Goal: Task Accomplishment & Management: Complete application form

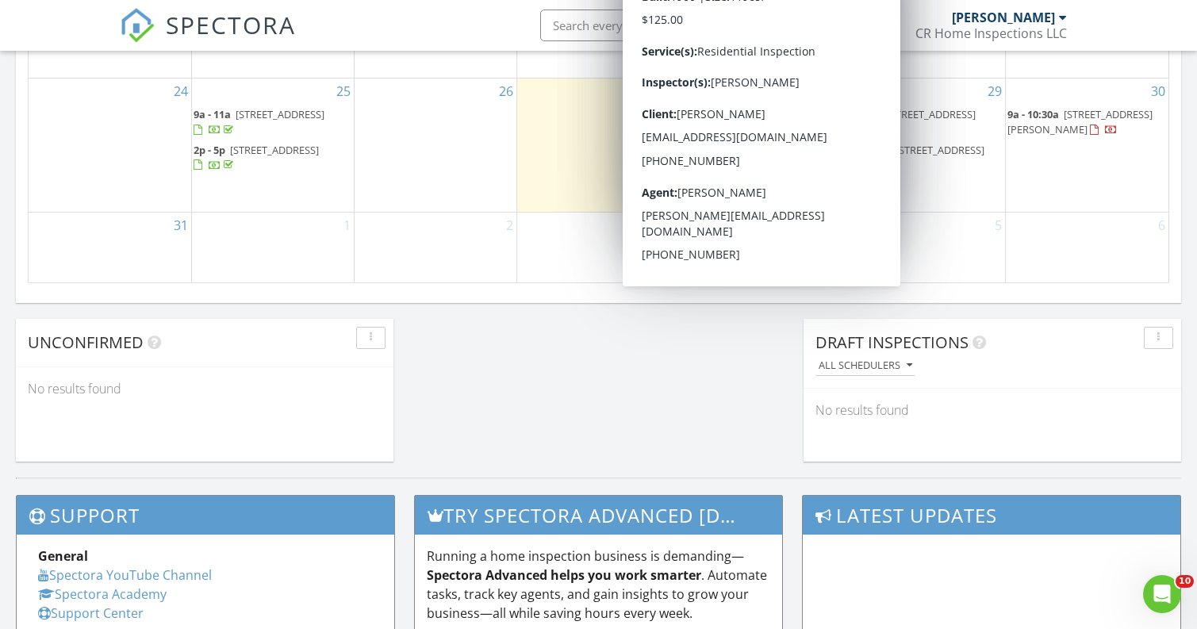
scroll to position [1050, 0]
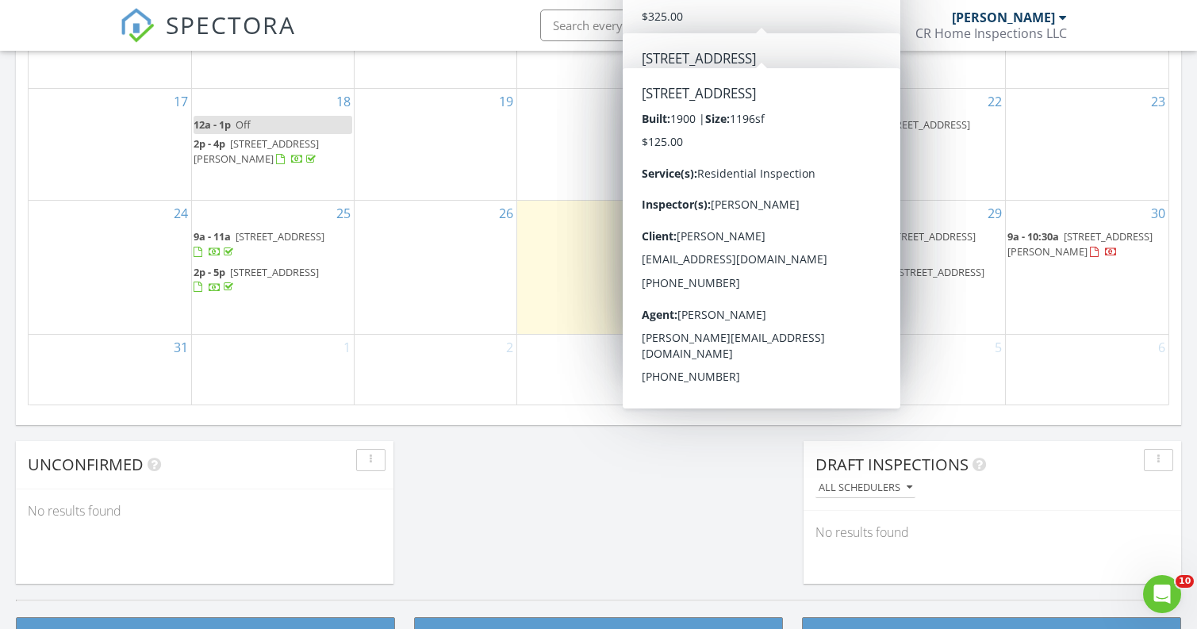
click at [546, 363] on div "3" at bounding box center [598, 370] width 162 height 70
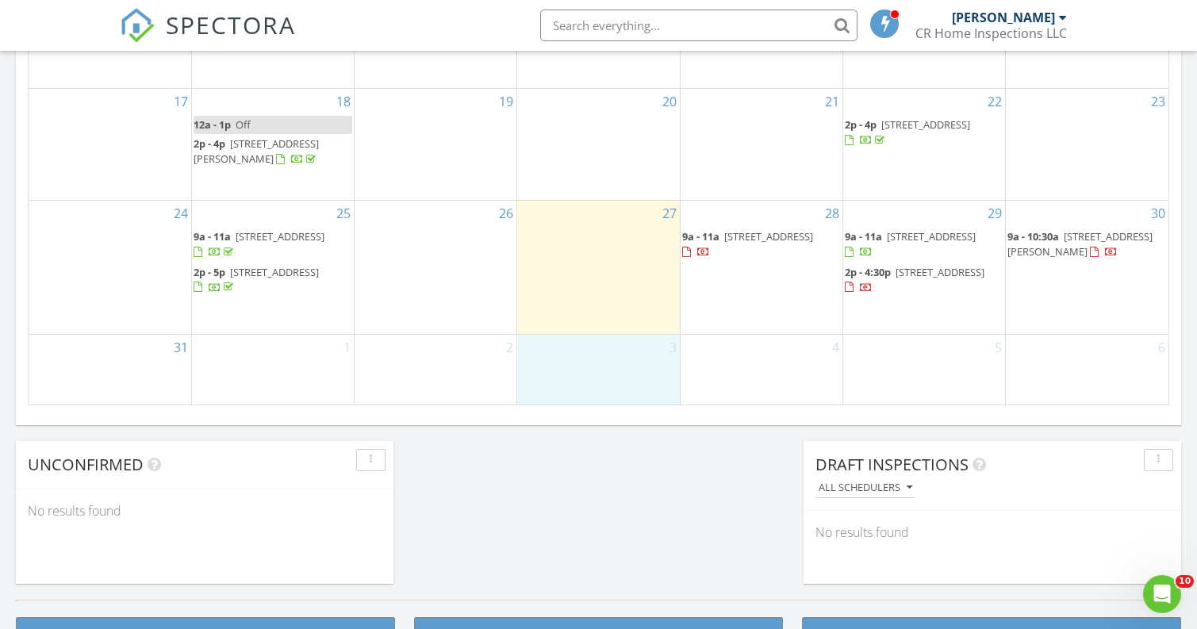
click at [756, 282] on div "28 9a - 11a [STREET_ADDRESS]" at bounding box center [761, 267] width 162 height 132
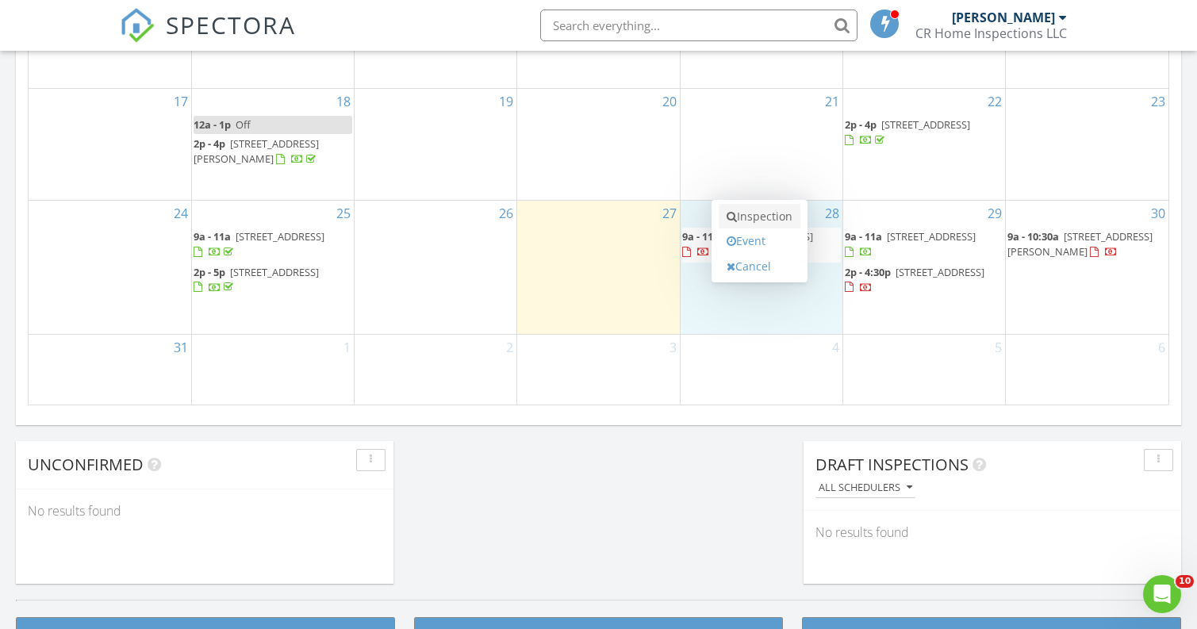
click at [754, 219] on link "Inspection" at bounding box center [759, 216] width 82 height 25
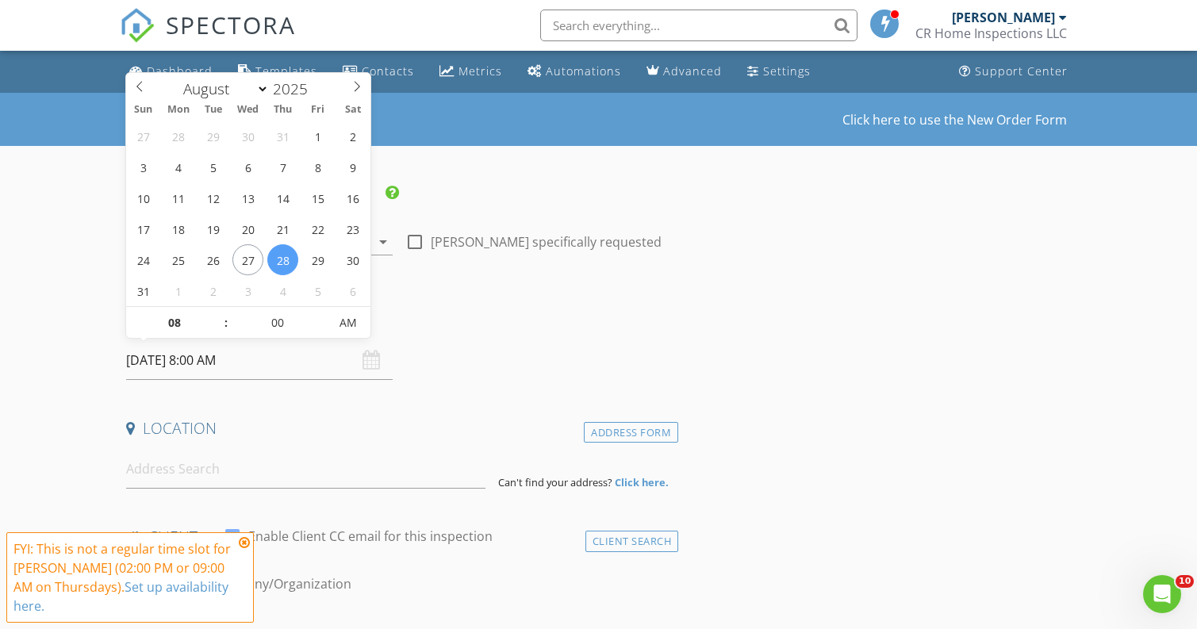
click at [222, 360] on input "08/28/2025 8:00 AM" at bounding box center [259, 360] width 266 height 39
click at [226, 315] on span ":" at bounding box center [226, 323] width 5 height 32
type input "09"
type input "08/28/2025 9:00 AM"
click at [221, 315] on span at bounding box center [218, 315] width 11 height 16
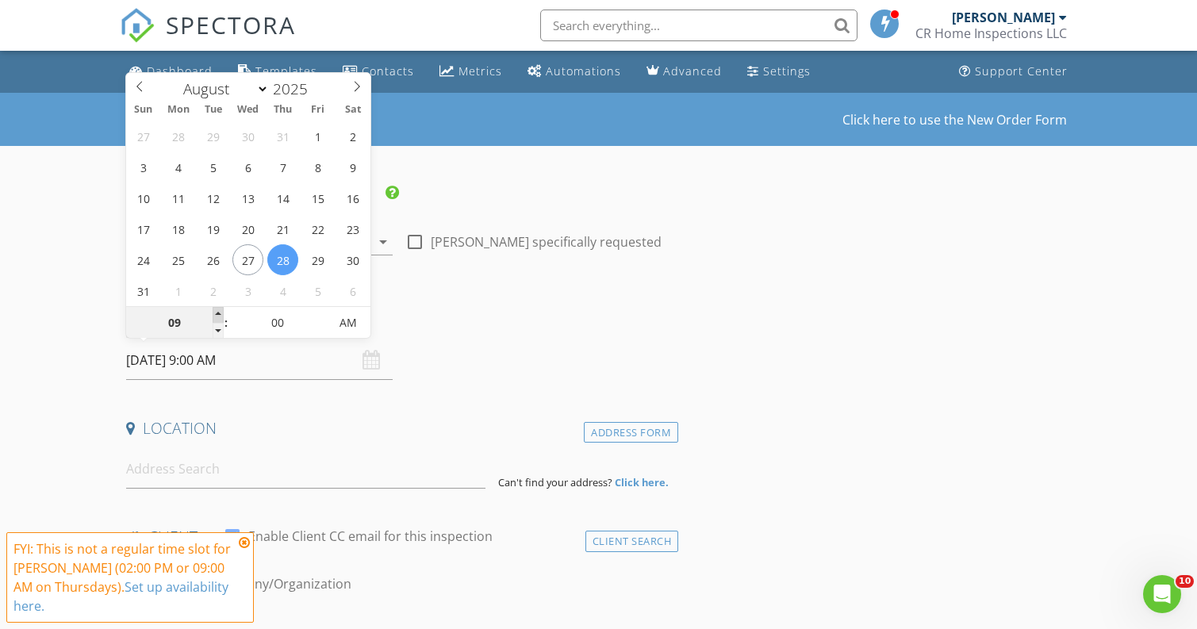
type input "10"
type input "08/28/2025 10:00 AM"
click at [221, 315] on span at bounding box center [218, 315] width 11 height 16
type input "11"
type input "08/28/2025 11:00 AM"
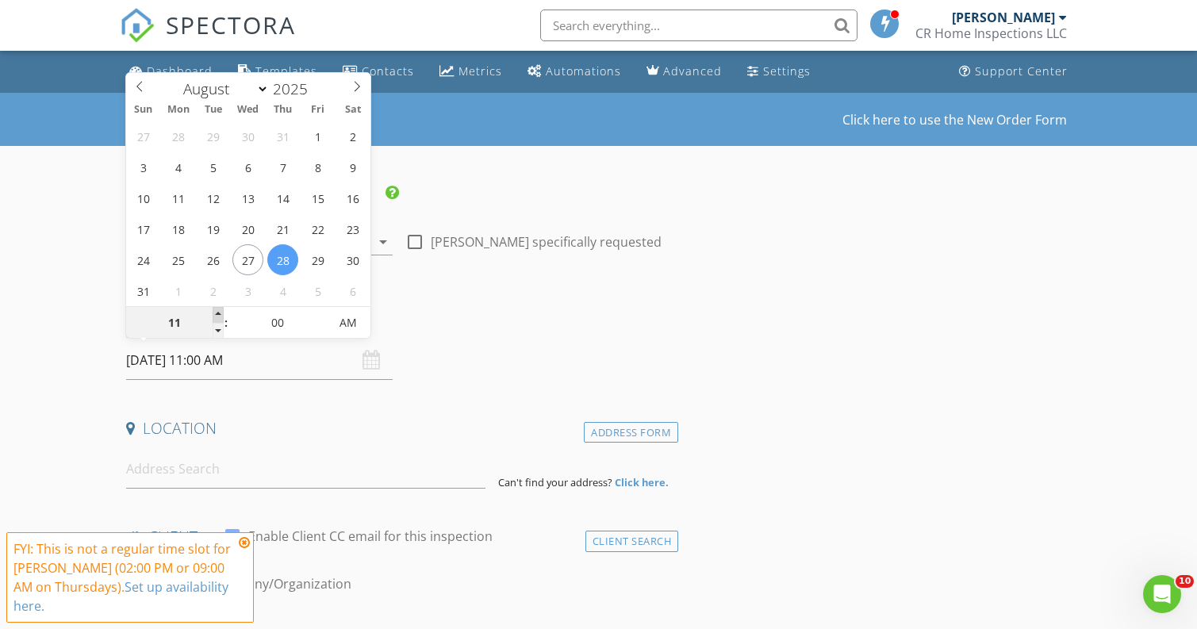
click at [221, 315] on span at bounding box center [218, 315] width 11 height 16
type input "12"
type input "08/28/2025 12:00 PM"
click at [221, 315] on span at bounding box center [218, 315] width 11 height 16
type input "01"
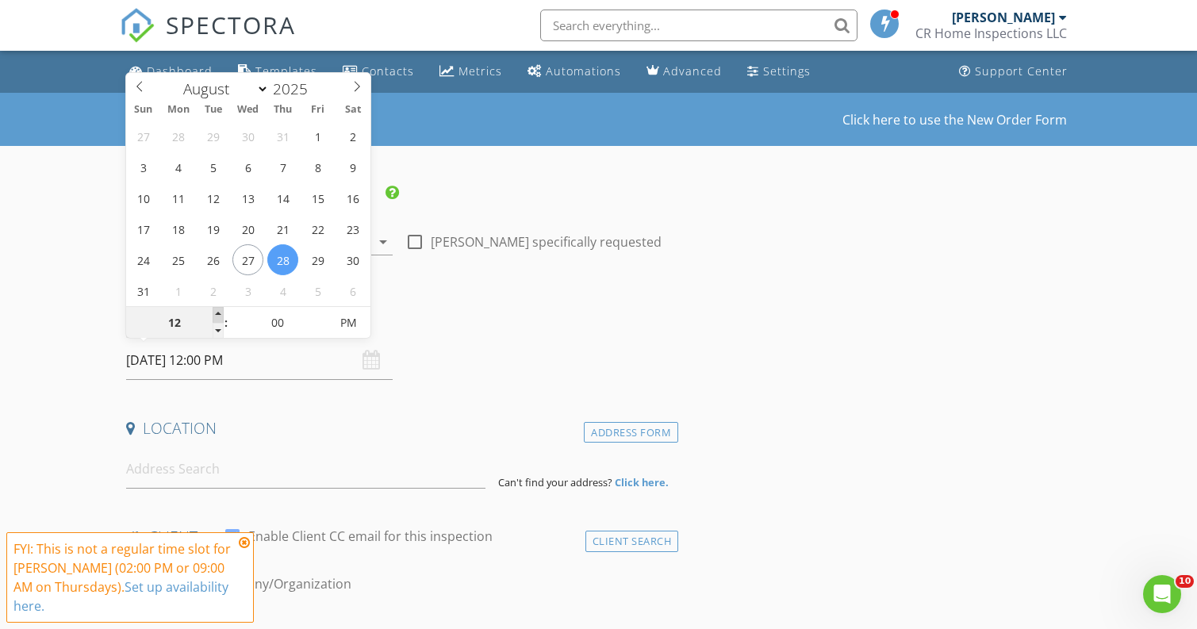
type input "08/28/2025 1:00 PM"
click at [221, 315] on span at bounding box center [218, 315] width 11 height 16
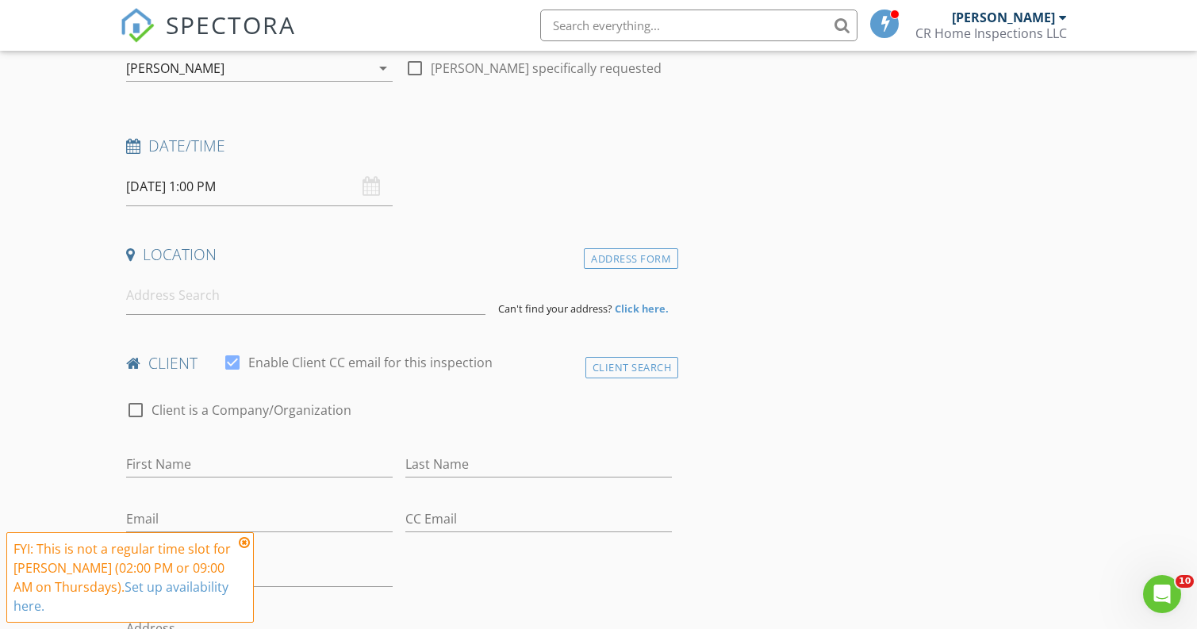
scroll to position [189, 0]
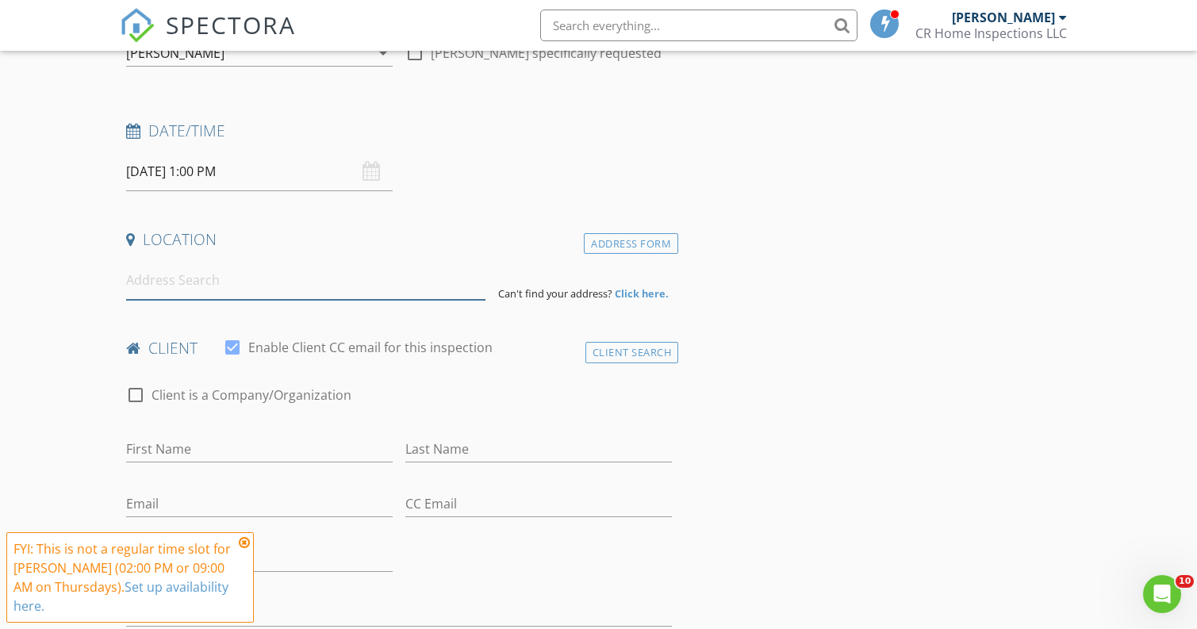
click at [244, 282] on input at bounding box center [305, 280] width 359 height 39
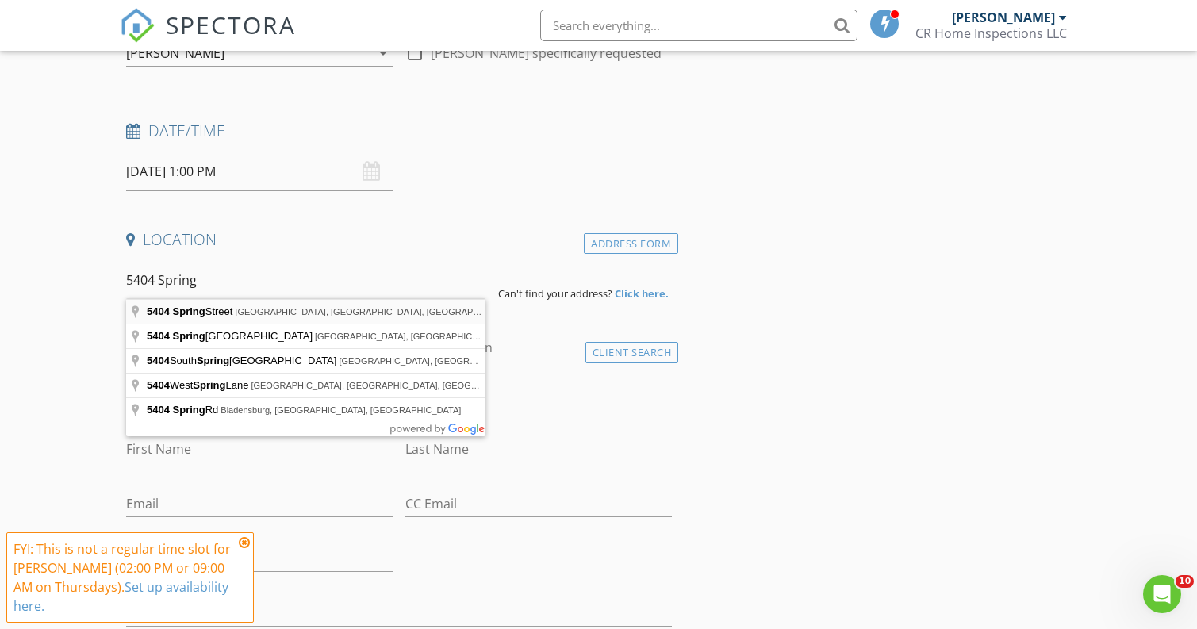
type input "5404 Spring Street, Omaha, NE, USA"
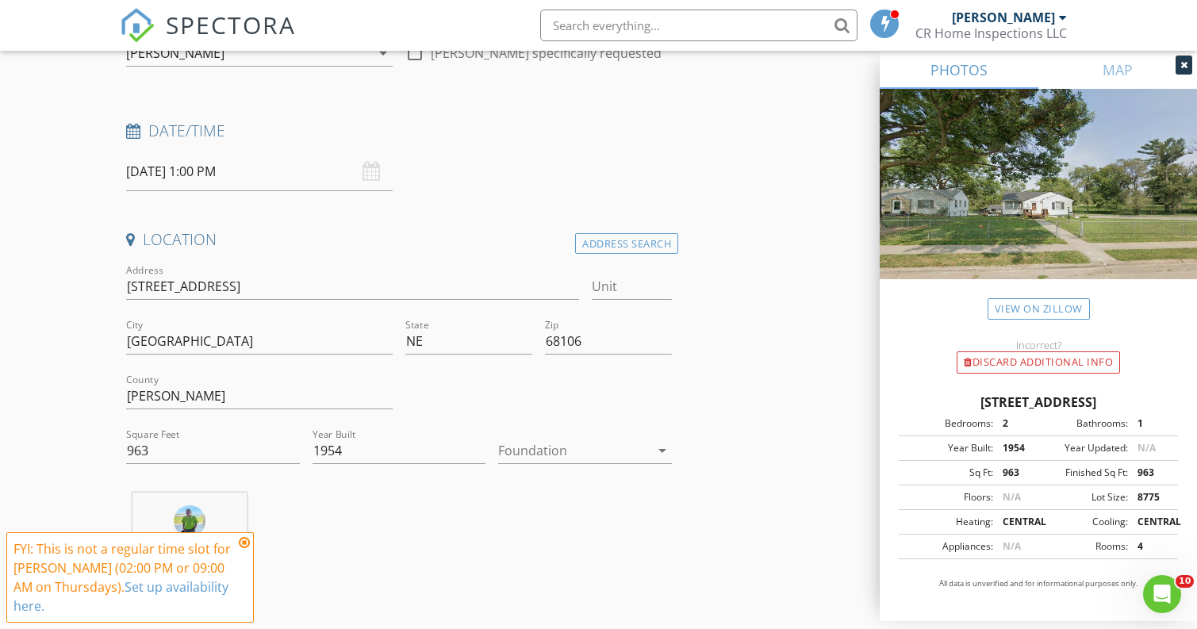
click at [247, 538] on icon at bounding box center [244, 542] width 11 height 13
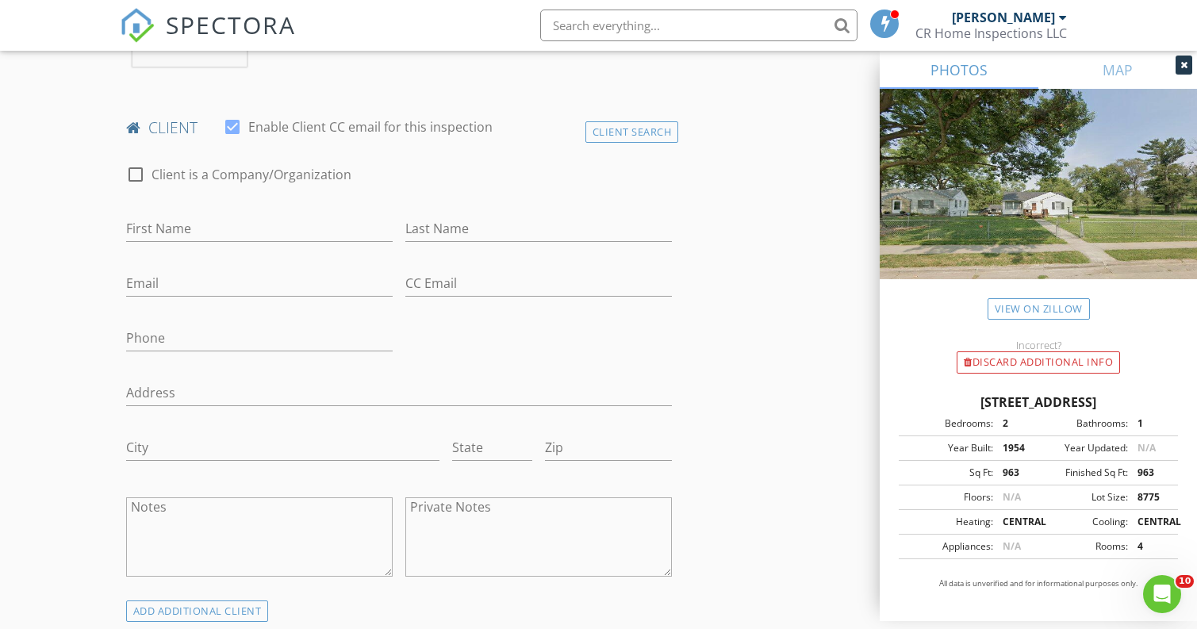
scroll to position [737, 0]
type input "Nick"
type input "Foreman"
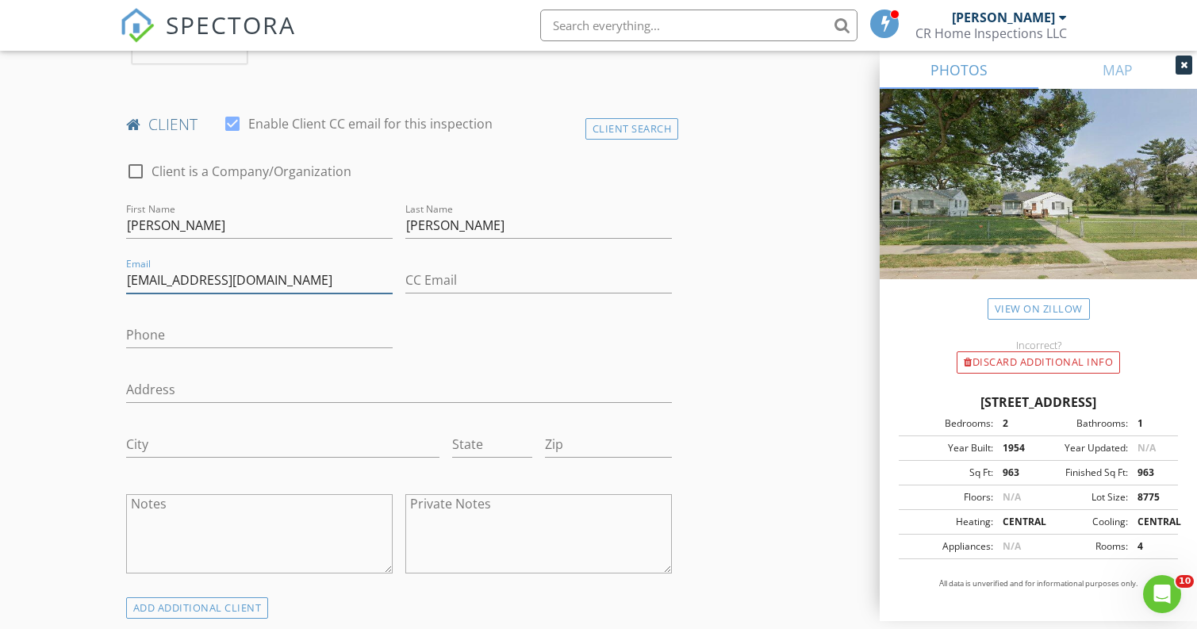
type input "nforeman3@yahoo.com"
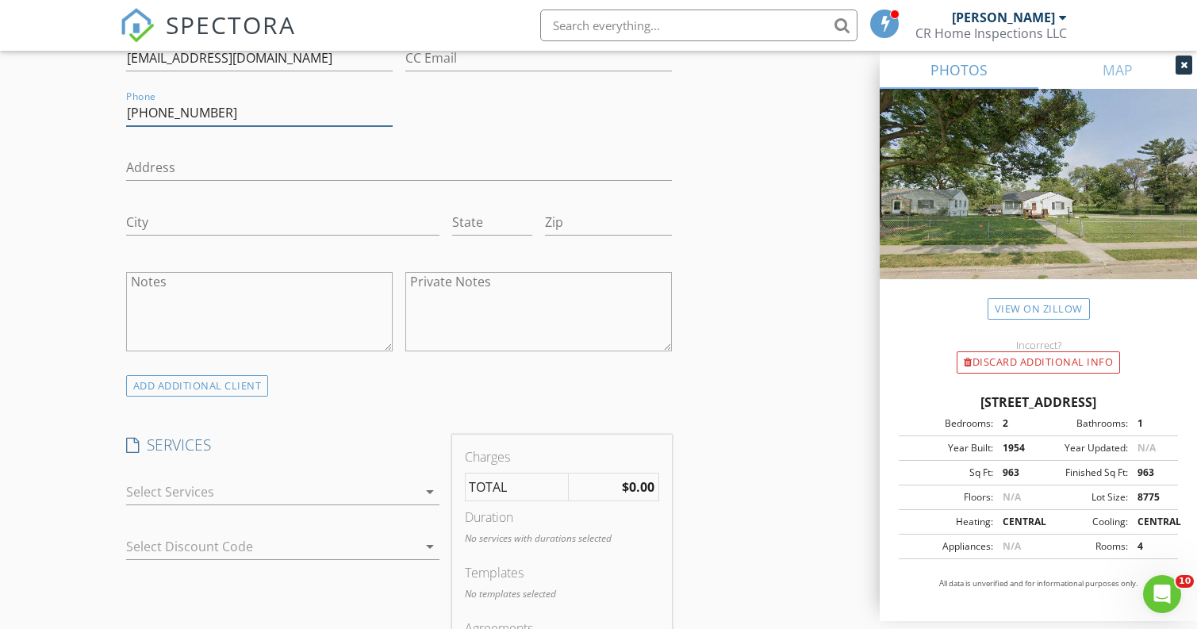
scroll to position [968, 0]
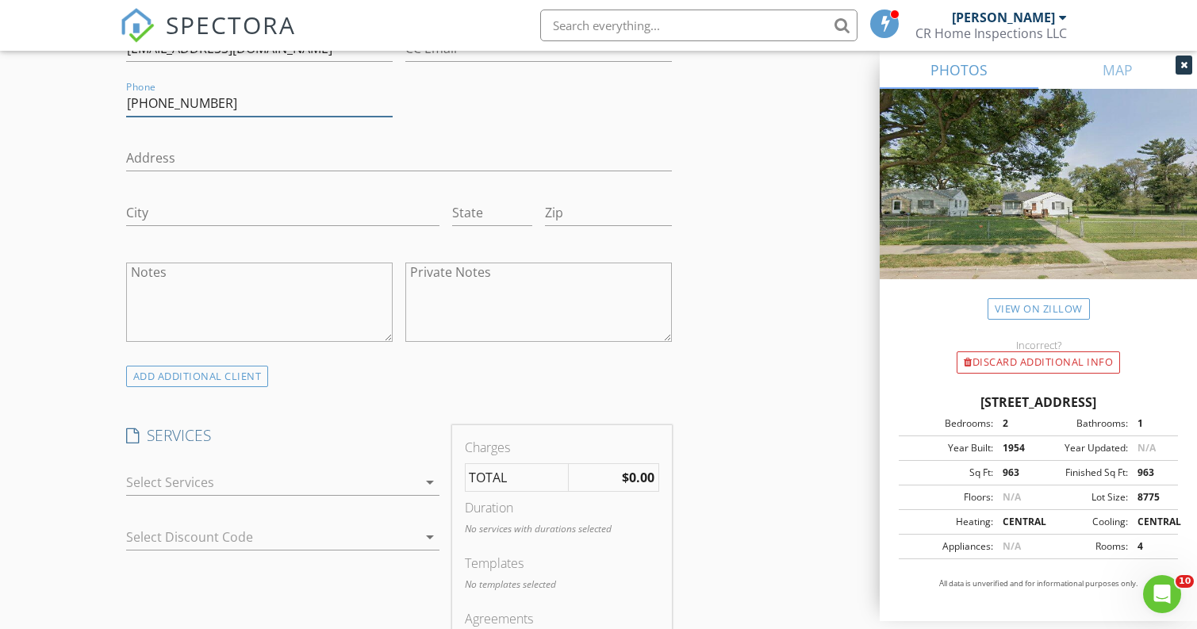
type input "402-917-0968"
click at [300, 485] on div at bounding box center [271, 481] width 291 height 25
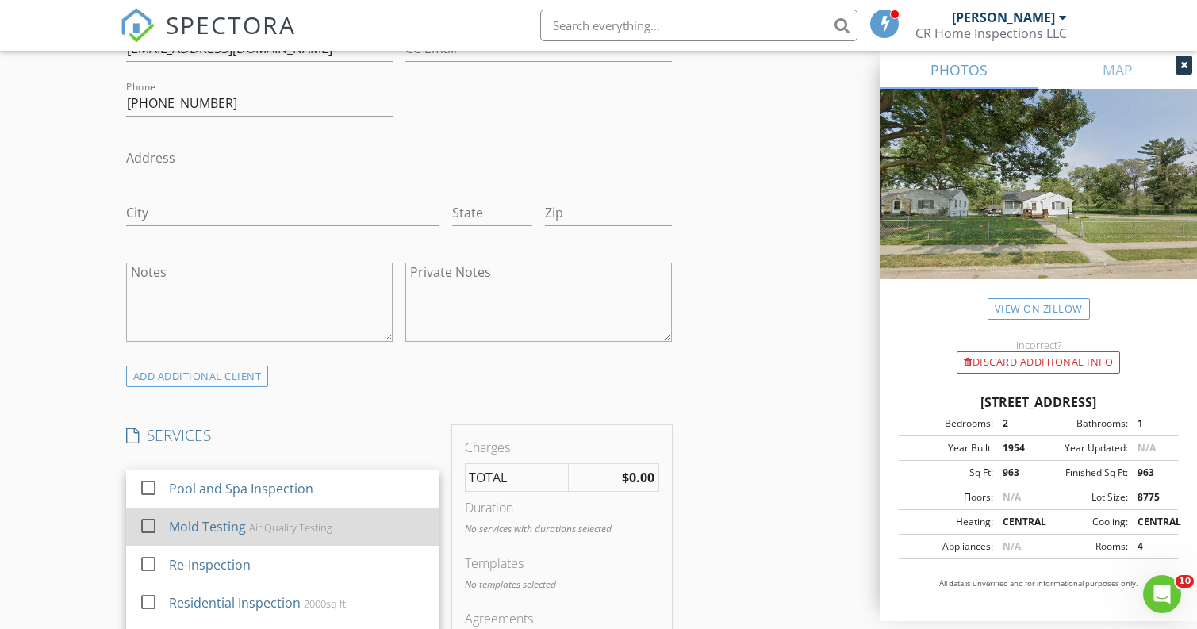
click at [254, 527] on div "Air Quality Testing" at bounding box center [290, 527] width 83 height 13
checkbox input "false"
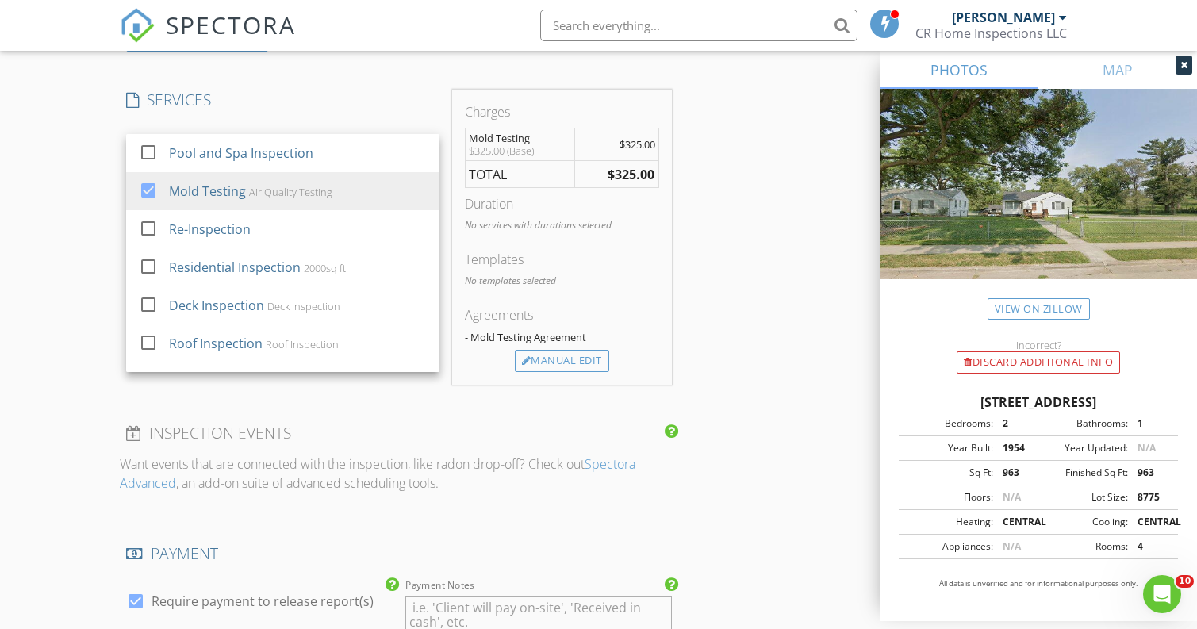
scroll to position [1328, 0]
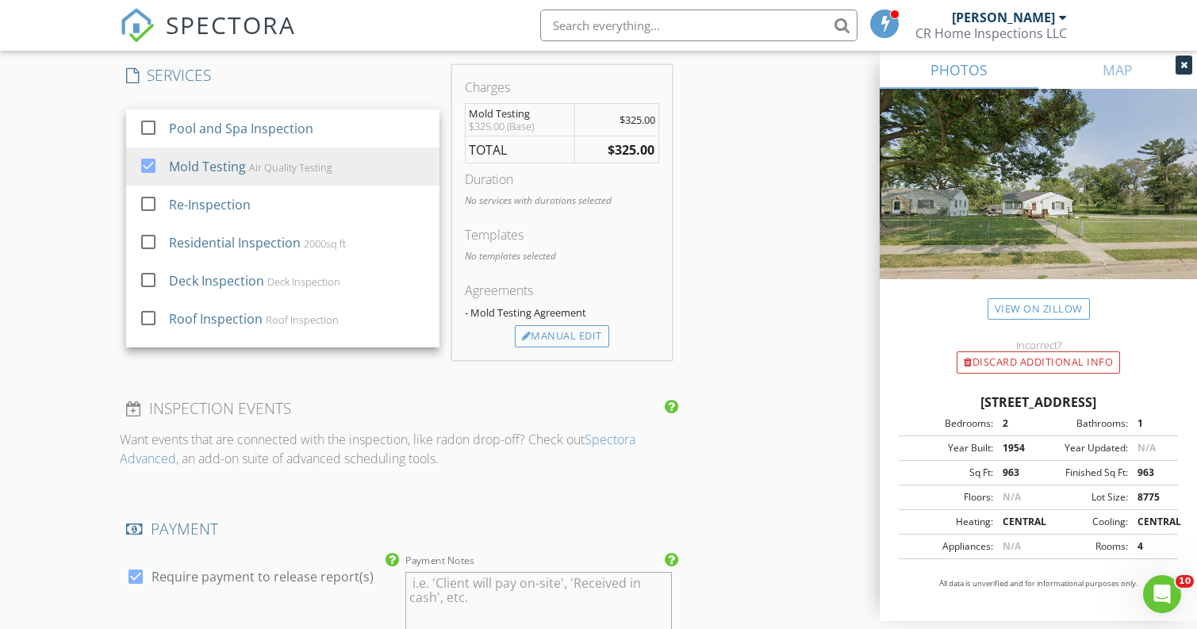
click at [719, 349] on div "INSPECTOR(S) check_box Chad Noahr PRIMARY Chad Noahr arrow_drop_down check_box_…" at bounding box center [598, 275] width 957 height 2839
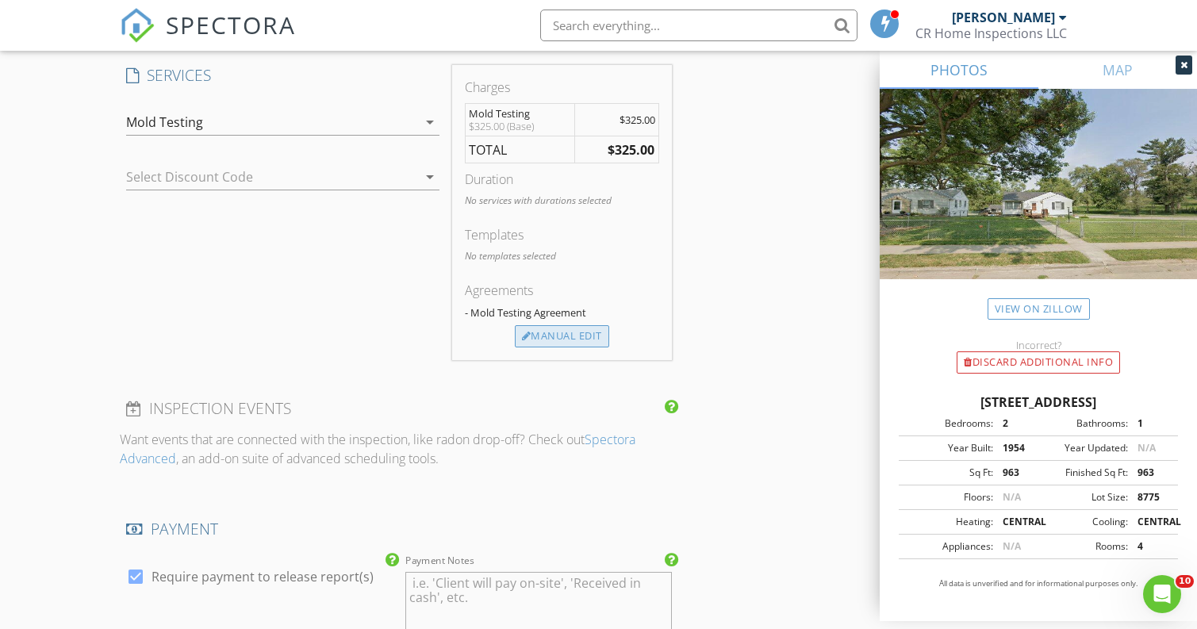
click at [565, 334] on div "Manual Edit" at bounding box center [562, 336] width 94 height 22
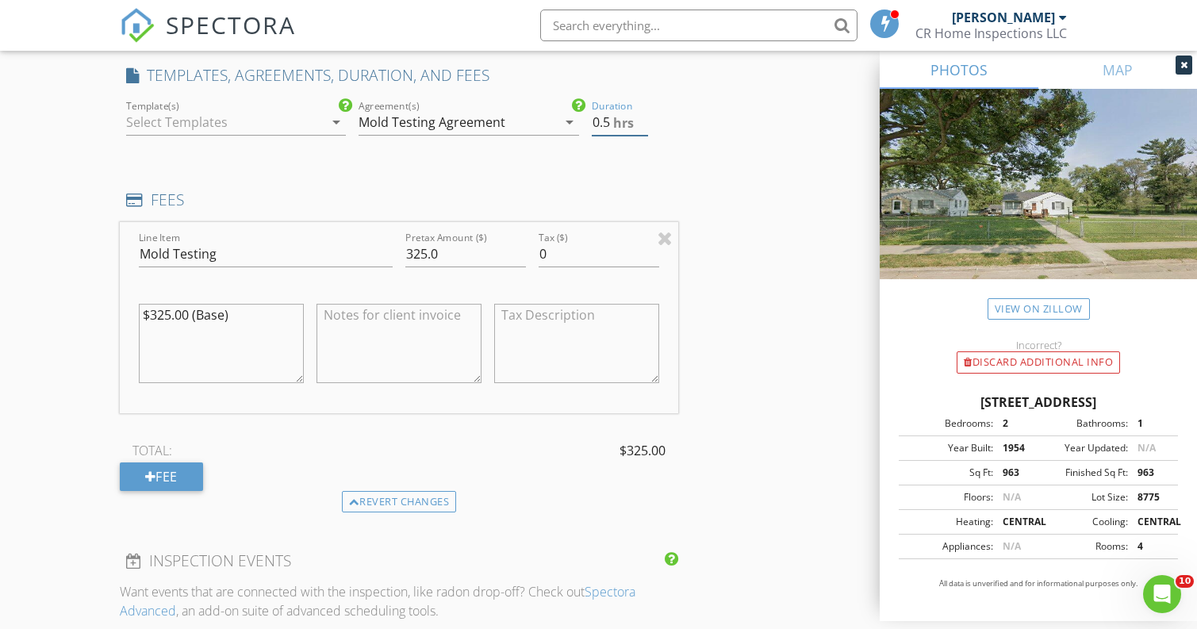
click at [641, 115] on input "0.5" at bounding box center [620, 122] width 56 height 26
click at [641, 115] on input "1" at bounding box center [620, 122] width 56 height 26
type input "0.5"
click at [642, 126] on input "0.5" at bounding box center [620, 122] width 56 height 26
click at [699, 220] on div "INSPECTOR(S) check_box Chad Noahr PRIMARY Chad Noahr arrow_drop_down check_box_…" at bounding box center [598, 351] width 957 height 2991
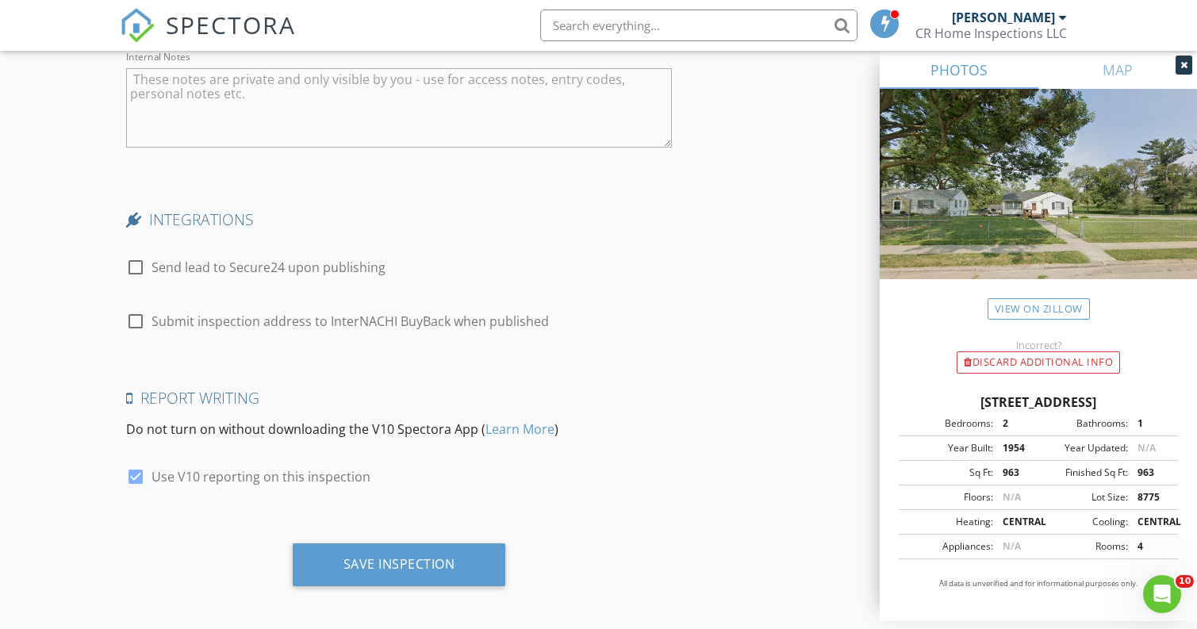
scroll to position [2577, 0]
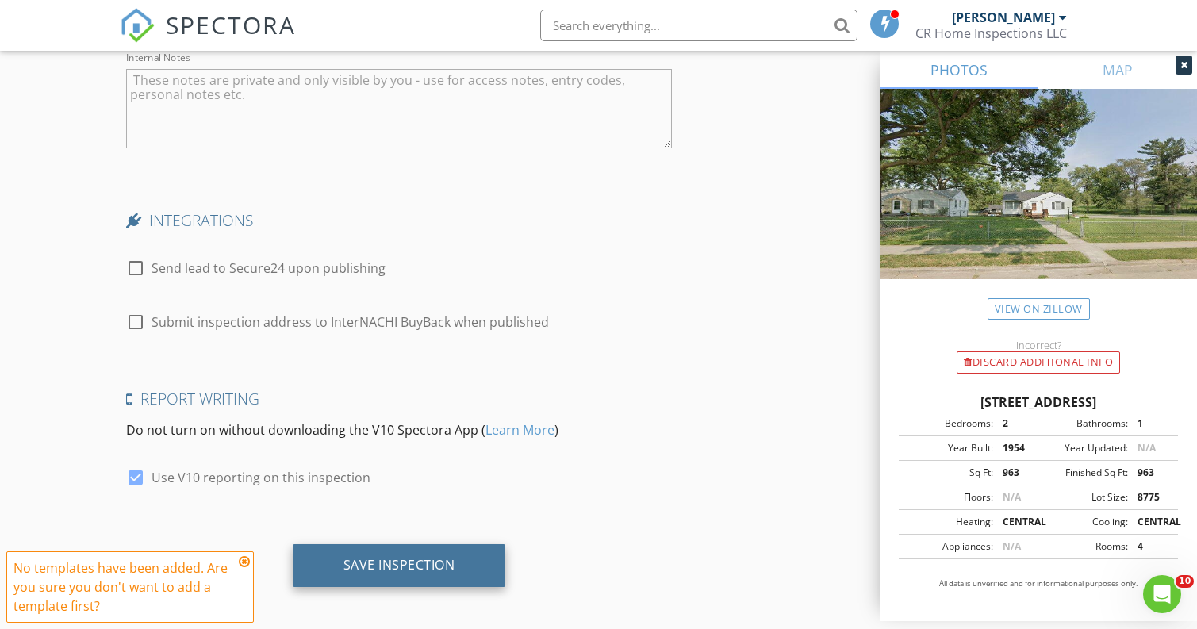
click at [404, 561] on div "Save Inspection" at bounding box center [399, 565] width 112 height 16
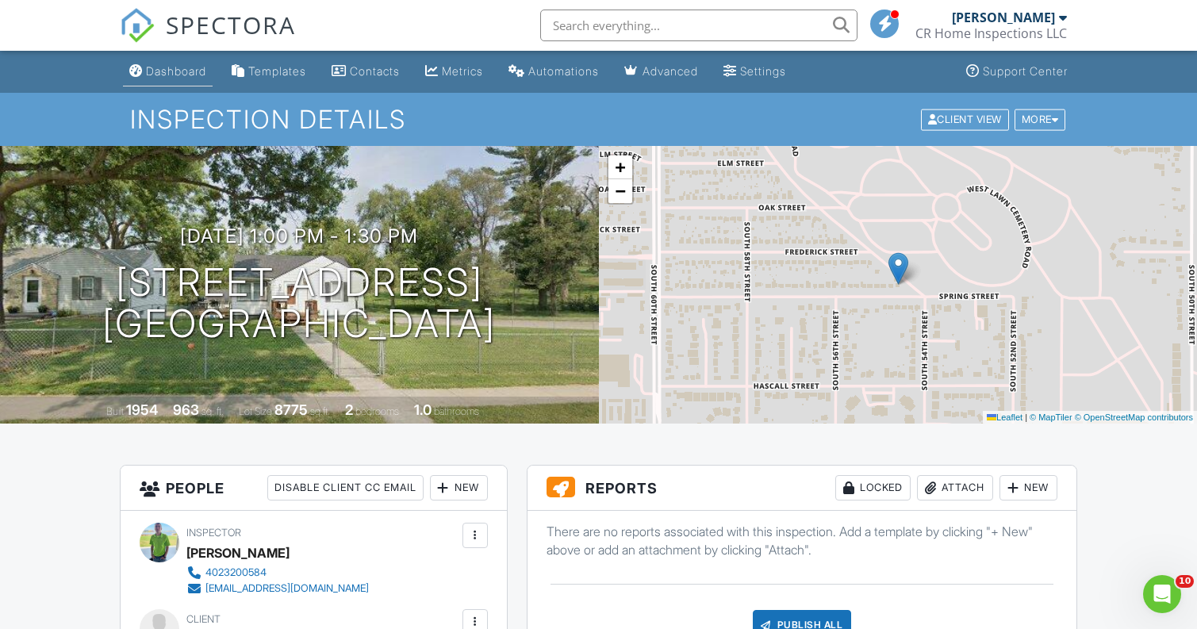
click at [186, 73] on div "Dashboard" at bounding box center [176, 70] width 60 height 13
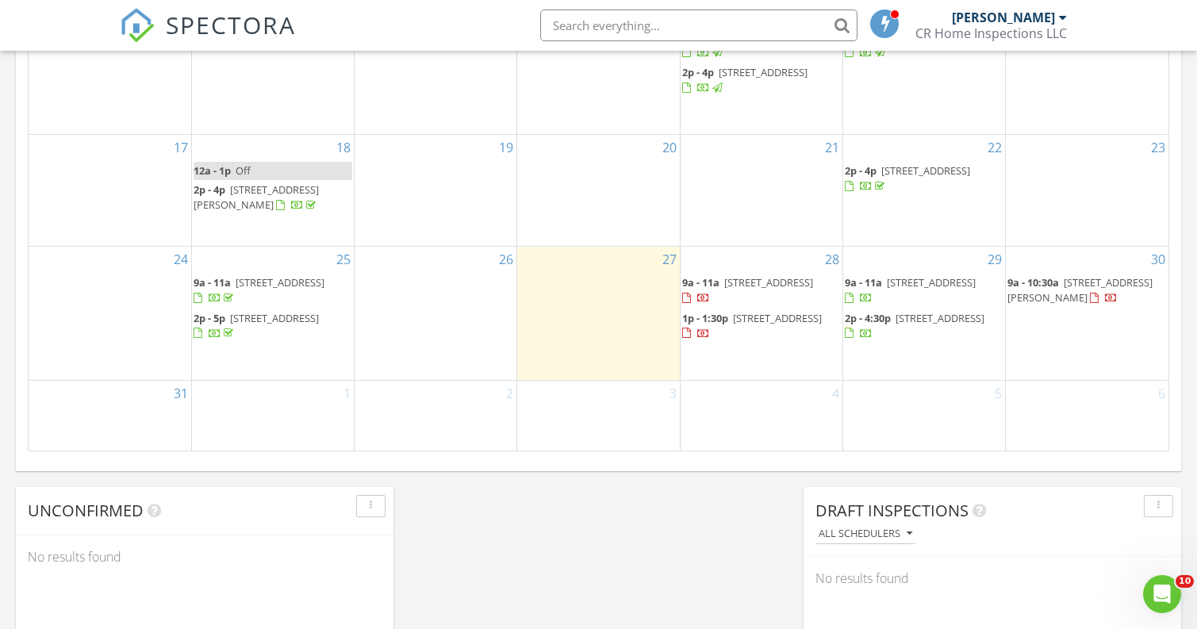
scroll to position [1122, 0]
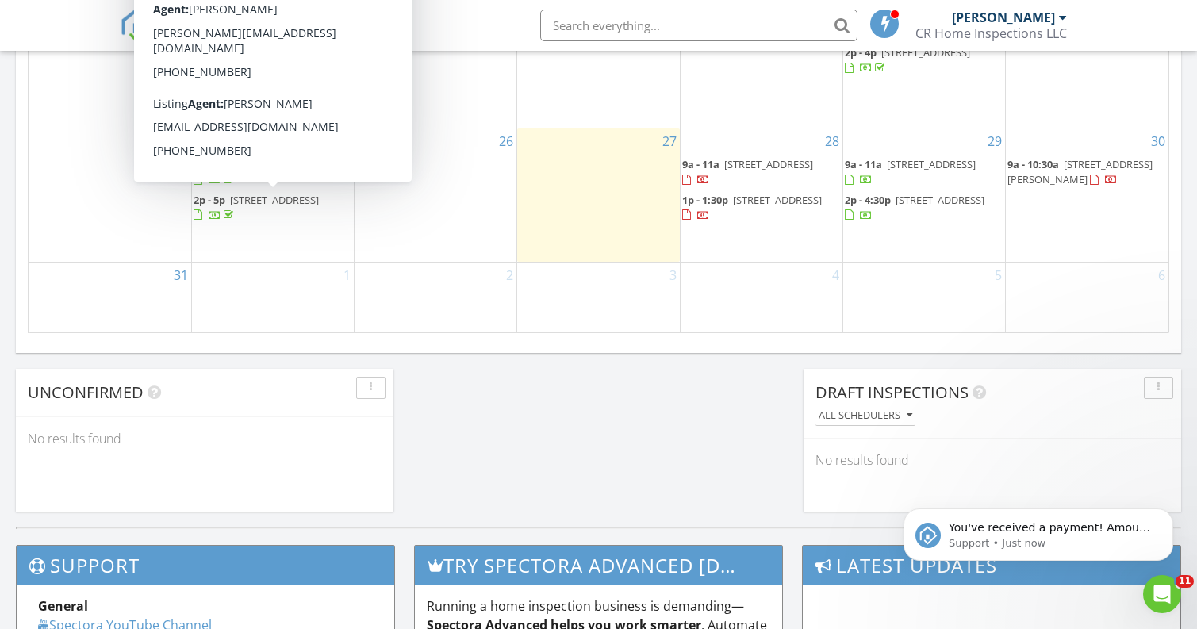
scroll to position [0, 0]
